Goal: Transaction & Acquisition: Subscribe to service/newsletter

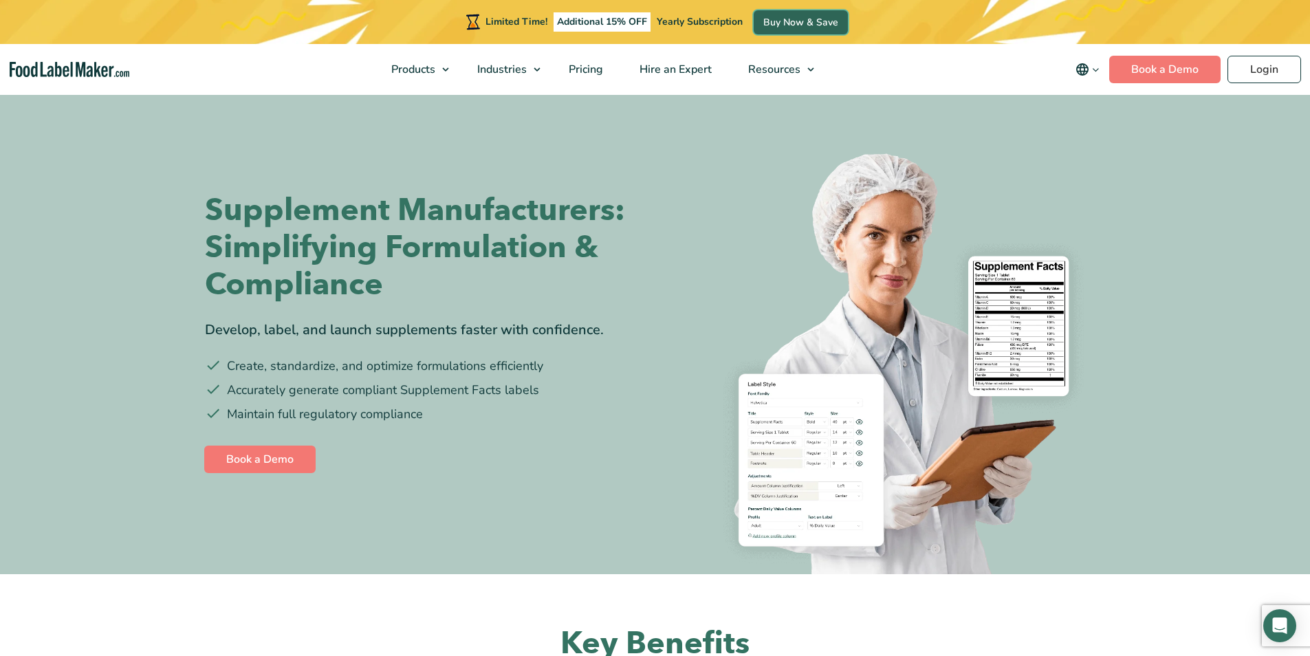
click at [773, 18] on link "Buy Now & Save" at bounding box center [801, 22] width 94 height 24
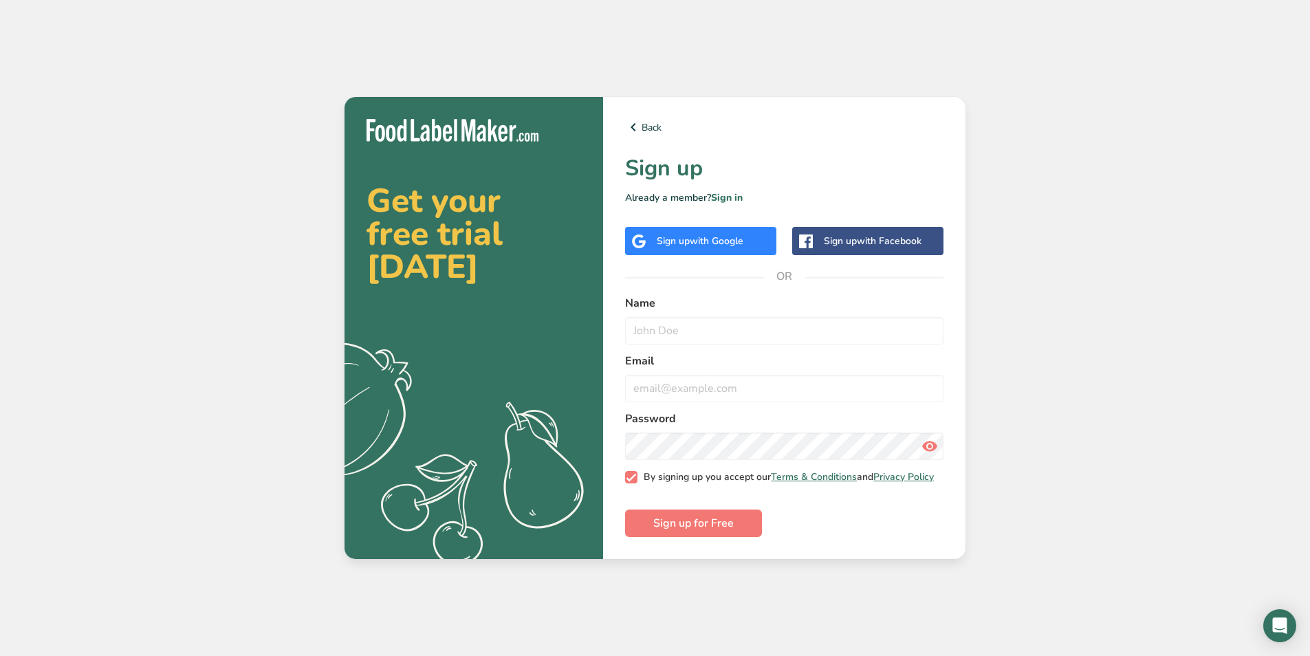
click at [727, 476] on span "By signing up you accept our Terms & Conditions and Privacy Policy" at bounding box center [785, 477] width 297 height 12
click at [634, 476] on input "By signing up you accept our Terms & Conditions and Privacy Policy" at bounding box center [629, 477] width 9 height 9
checkbox input "false"
